Goal: Task Accomplishment & Management: Manage account settings

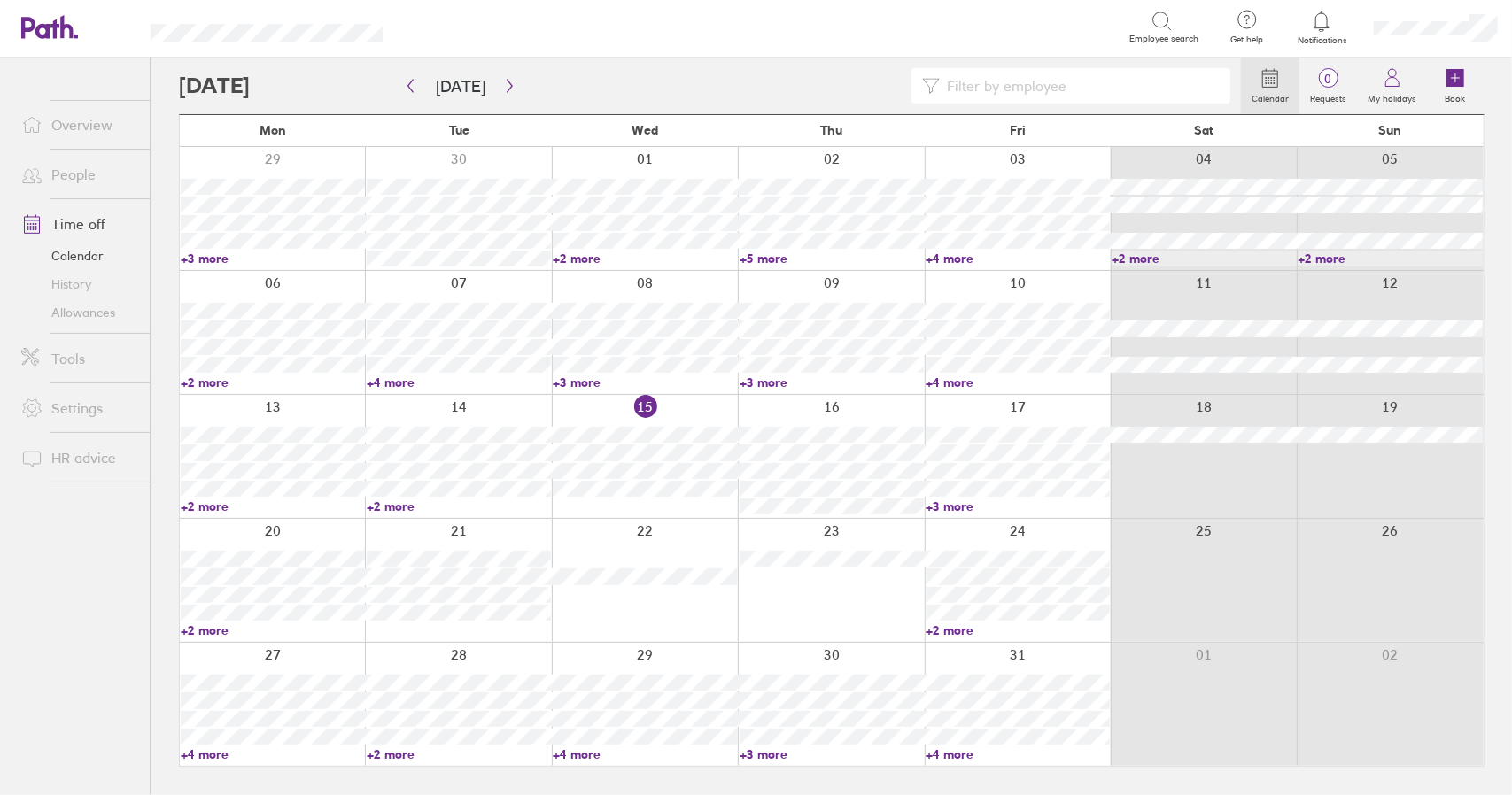
click at [87, 225] on link "Time off" at bounding box center [77, 223] width 142 height 36
click at [949, 632] on link "+2 more" at bounding box center [1018, 631] width 184 height 15
drag, startPoint x: 949, startPoint y: 628, endPoint x: 905, endPoint y: 662, distance: 55.6
click at [949, 628] on link "+2 more" at bounding box center [1018, 631] width 184 height 15
click at [953, 632] on link "+2 more" at bounding box center [1018, 631] width 184 height 15
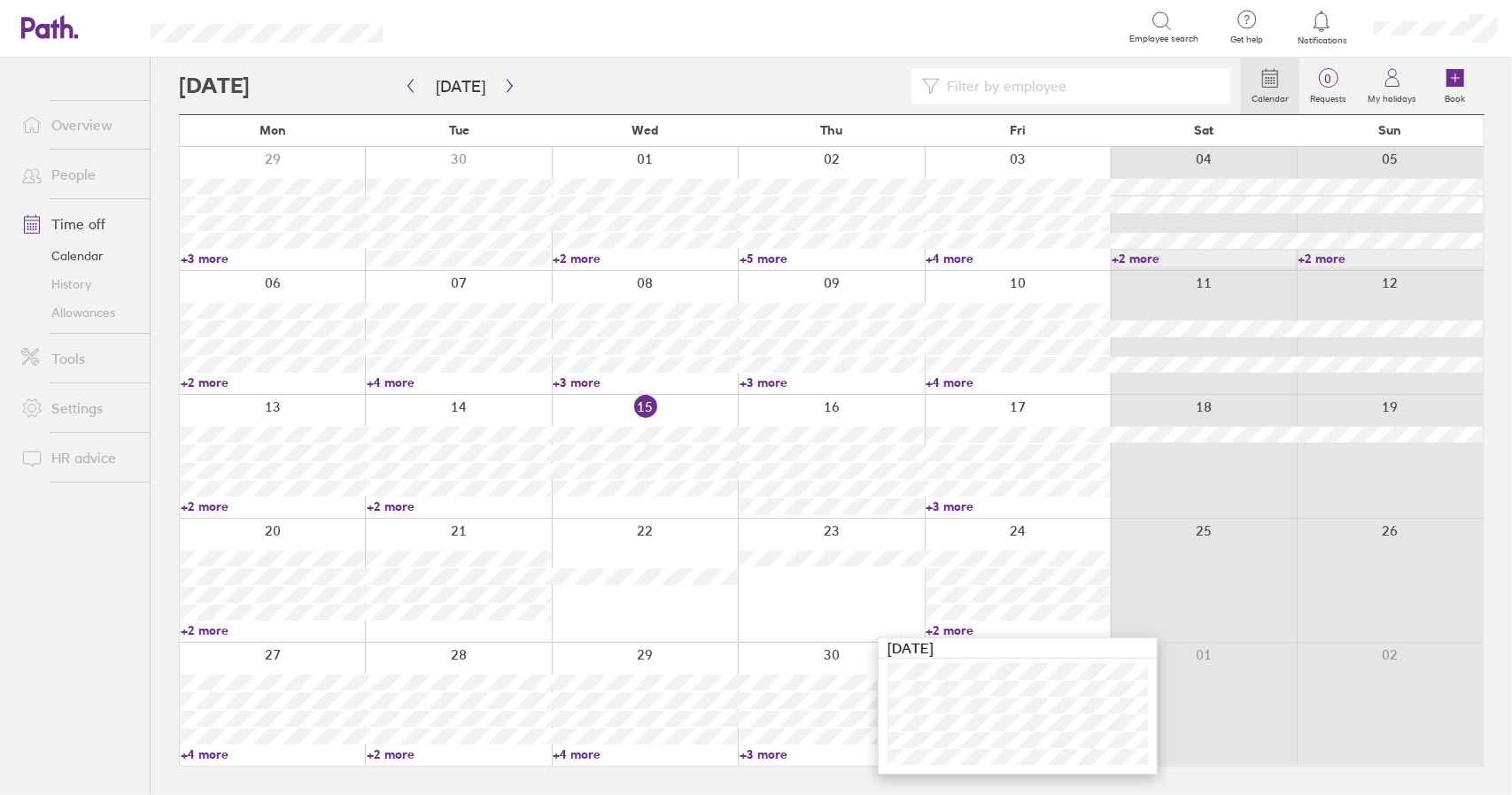
click at [953, 632] on link "+2 more" at bounding box center [1018, 631] width 184 height 15
click at [92, 219] on link "Time off" at bounding box center [77, 223] width 142 height 36
